Goal: Information Seeking & Learning: Find specific page/section

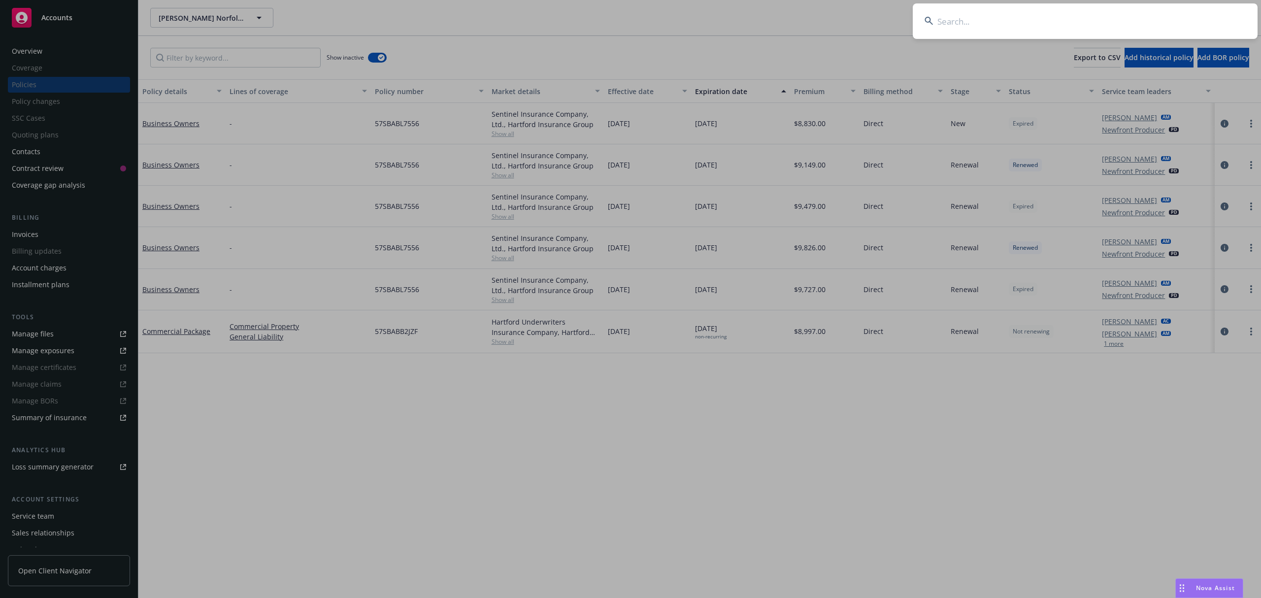
click at [979, 28] on input at bounding box center [1085, 20] width 345 height 35
click at [1019, 18] on input at bounding box center [1085, 20] width 345 height 35
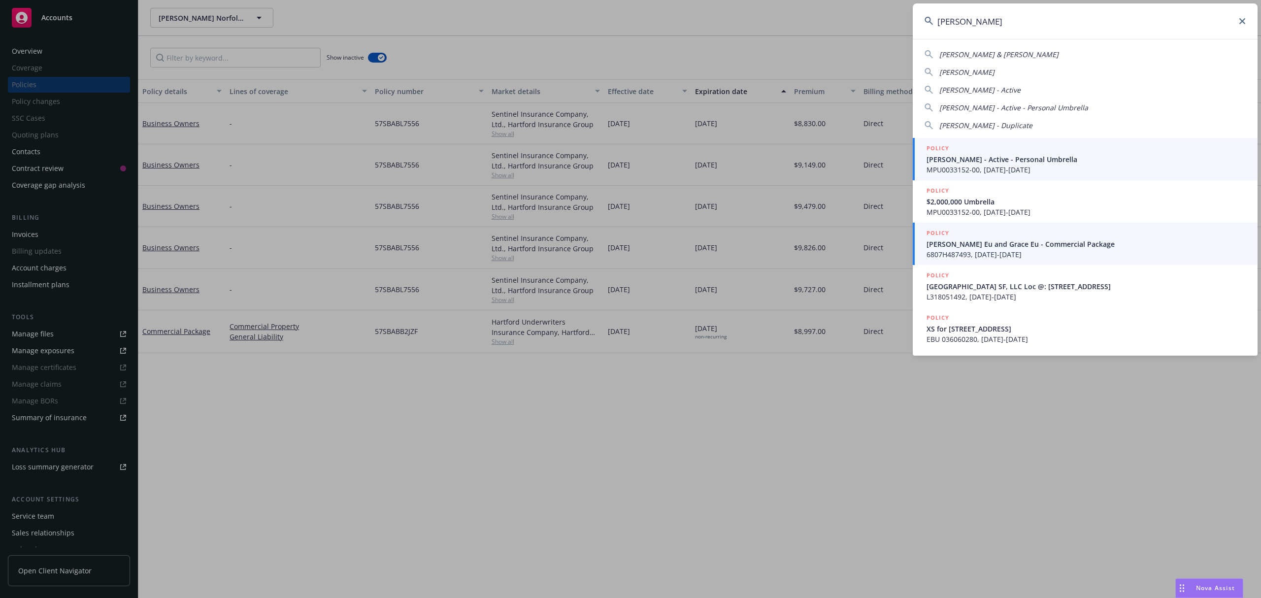
type input "[PERSON_NAME]"
click at [988, 247] on span "[PERSON_NAME] Eu and Grace Eu - Commercial Package" at bounding box center [1086, 244] width 319 height 10
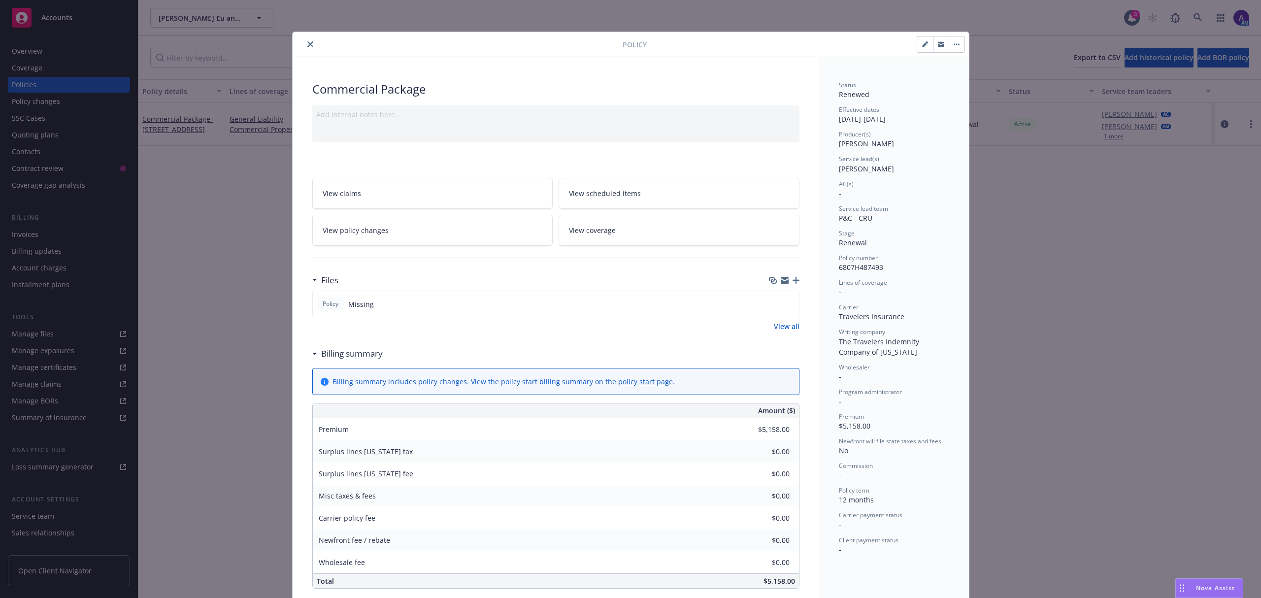
click at [34, 152] on div "Policy Commercial Package Add internal notes here... View claims View scheduled…" at bounding box center [630, 299] width 1261 height 598
click at [308, 42] on icon "close" at bounding box center [310, 44] width 6 height 6
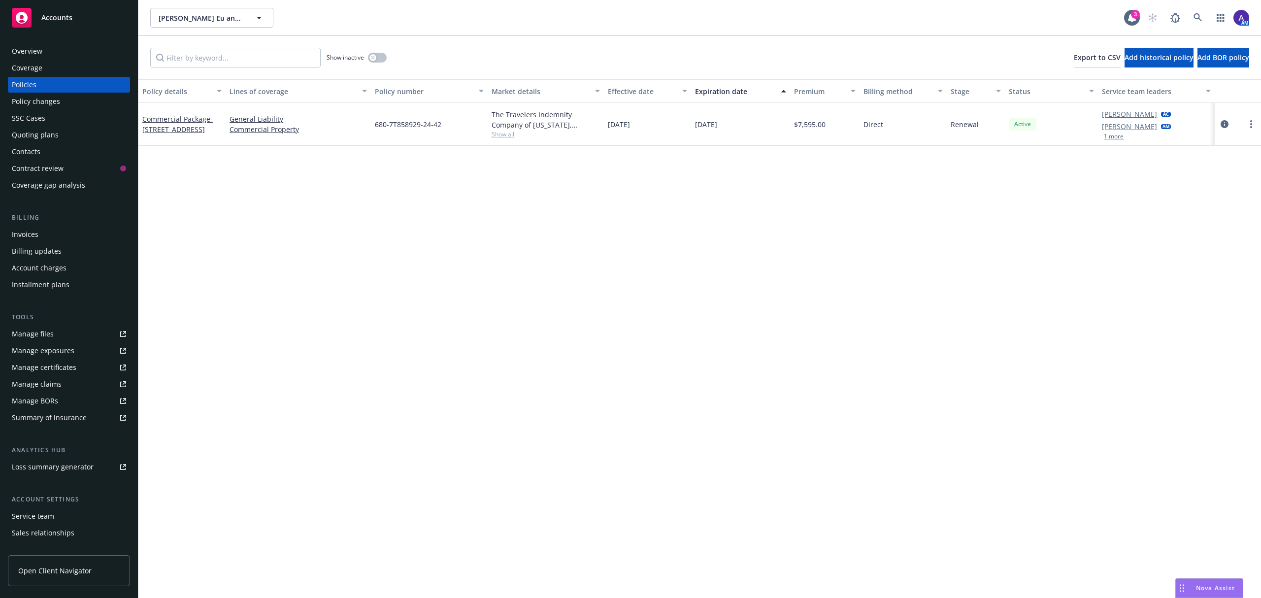
click at [38, 157] on div "Contacts" at bounding box center [26, 152] width 29 height 16
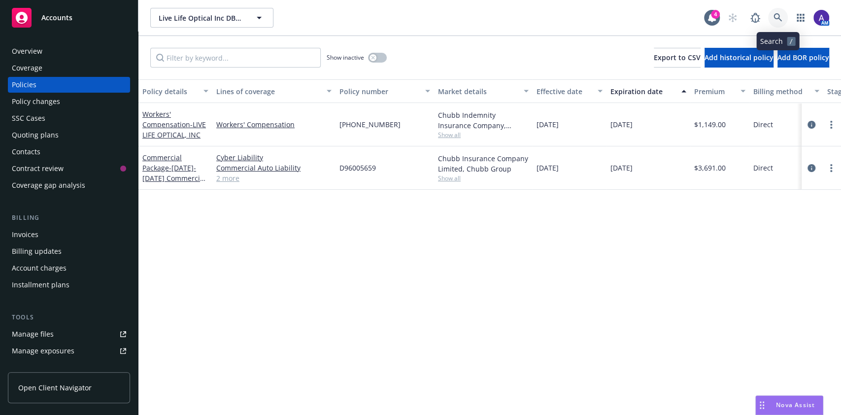
click at [784, 16] on link at bounding box center [778, 18] width 20 height 20
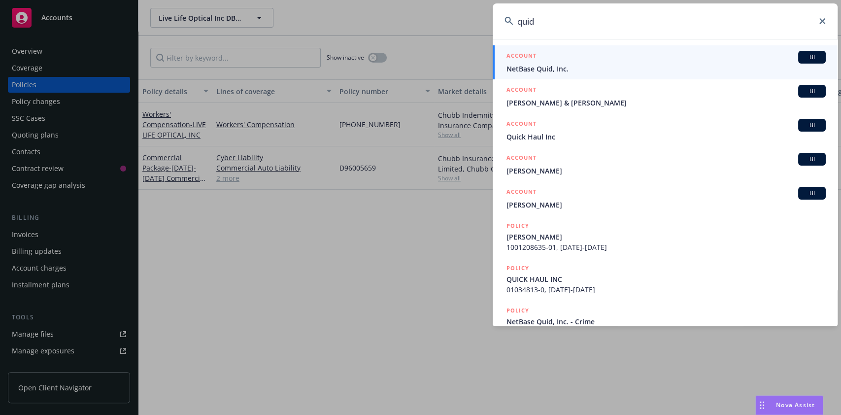
type input "quid"
click at [625, 64] on span "NetBase Quid, Inc." at bounding box center [666, 69] width 319 height 10
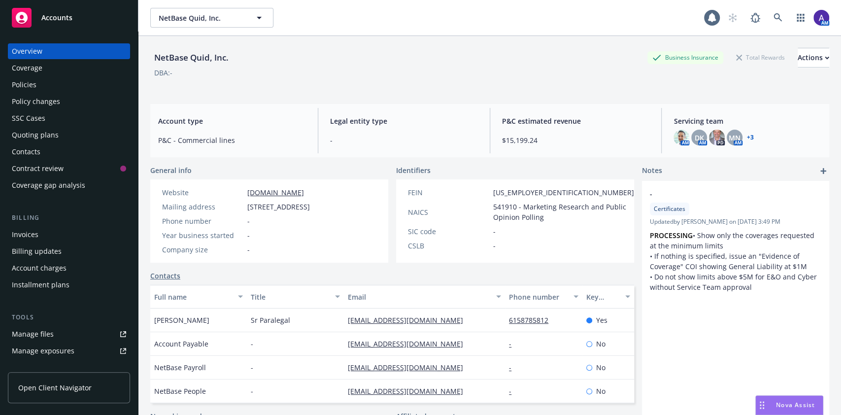
click at [34, 82] on div "Policies" at bounding box center [24, 85] width 25 height 16
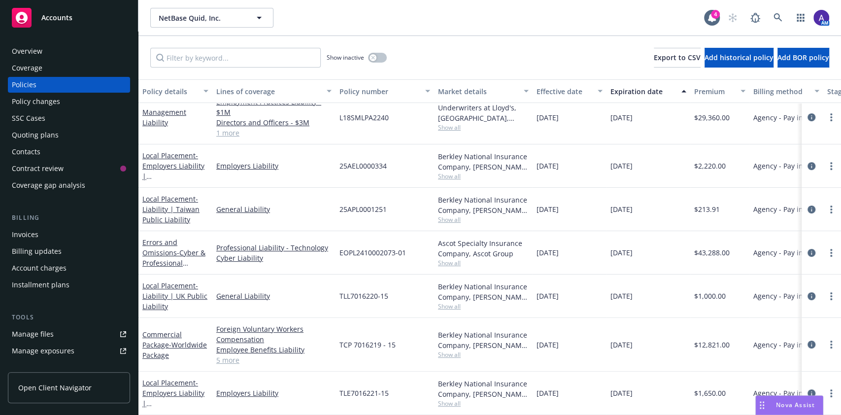
scroll to position [104, 0]
click at [235, 355] on link "5 more" at bounding box center [273, 360] width 115 height 10
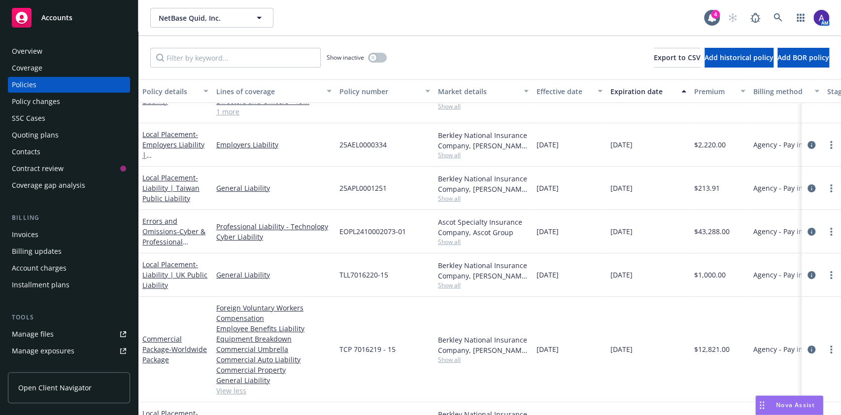
scroll to position [117, 0]
click at [808, 347] on icon "circleInformation" at bounding box center [812, 348] width 8 height 8
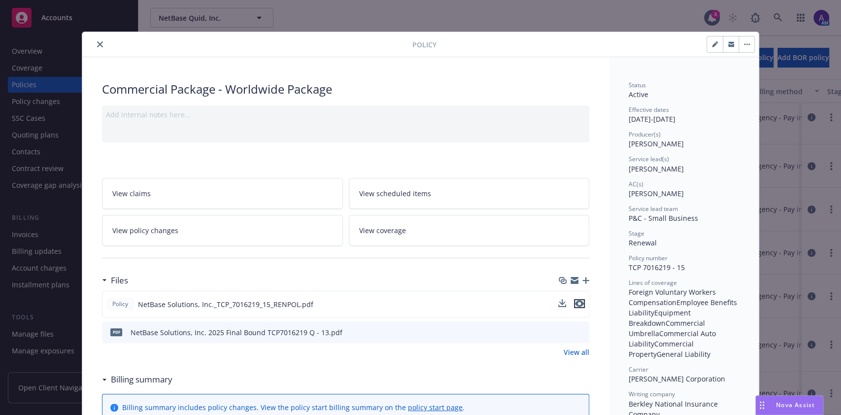
click at [575, 303] on icon "preview file" at bounding box center [579, 303] width 9 height 7
